Goal: Find specific page/section: Find specific page/section

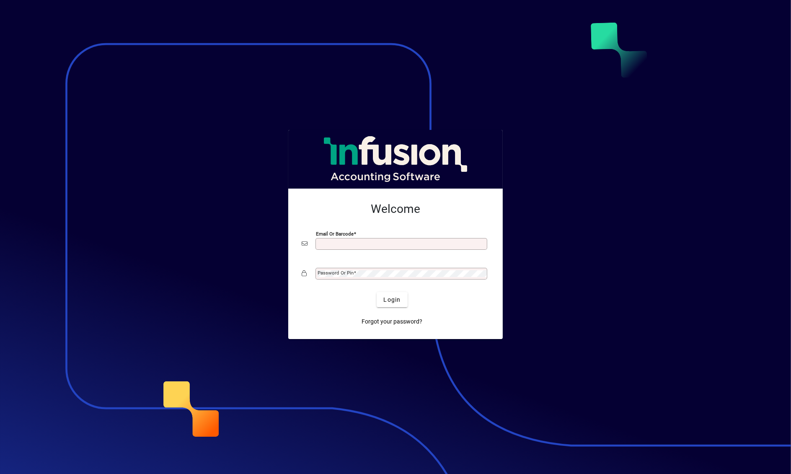
click at [393, 243] on input "Email or Barcode" at bounding box center [401, 243] width 169 height 7
type input "**********"
click at [404, 300] on span "submit" at bounding box center [391, 299] width 31 height 20
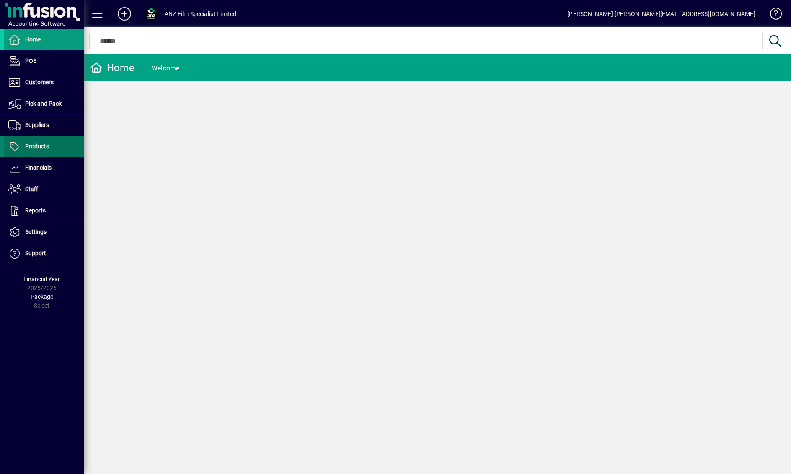
click at [38, 151] on span at bounding box center [44, 147] width 80 height 20
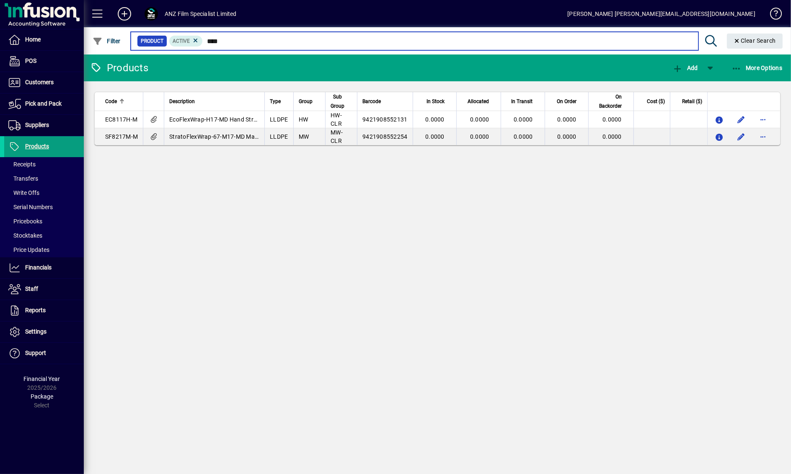
type input "****"
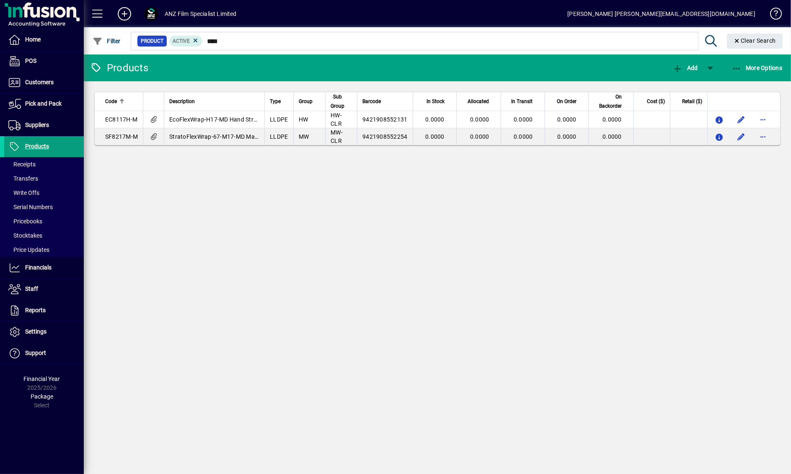
drag, startPoint x: 297, startPoint y: 196, endPoint x: 292, endPoint y: 200, distance: 5.7
click at [296, 196] on div "Products Add More Options Code Description Type Group Sub Group Barcode In Stoc…" at bounding box center [437, 263] width 707 height 419
click at [36, 144] on span "Products" at bounding box center [37, 146] width 24 height 7
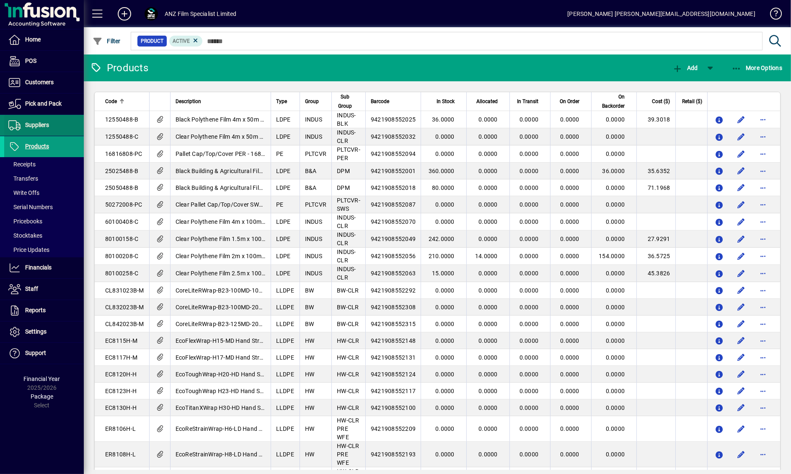
click at [36, 126] on span "Suppliers" at bounding box center [37, 124] width 24 height 7
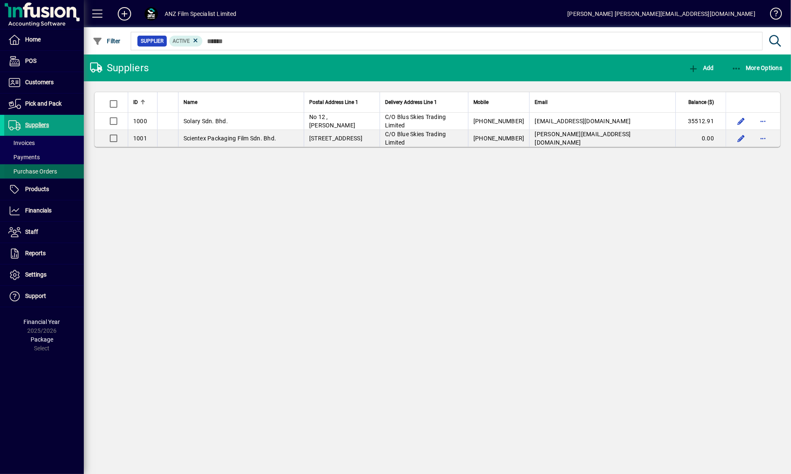
click at [38, 171] on span "Purchase Orders" at bounding box center [32, 171] width 49 height 7
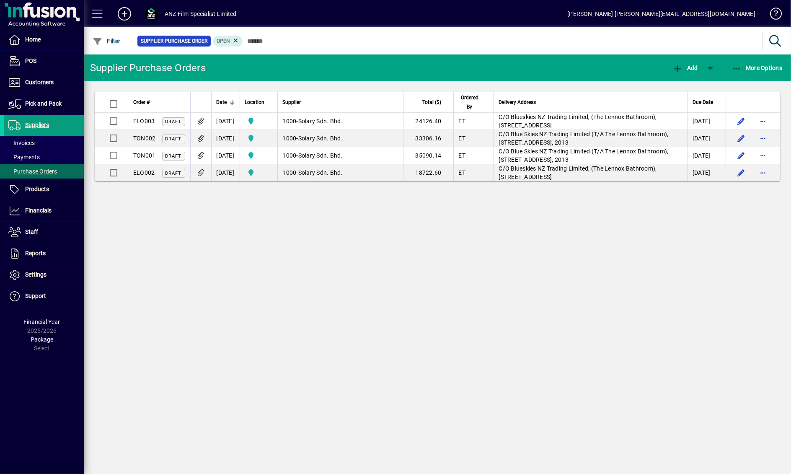
click at [534, 311] on div "Supplier Purchase Orders Add More Options Order # Date Location Supplier Total …" at bounding box center [437, 263] width 707 height 419
click at [486, 258] on div "Supplier Purchase Orders Add More Options Order # Date Location Supplier Total …" at bounding box center [437, 263] width 707 height 419
